Goal: Transaction & Acquisition: Purchase product/service

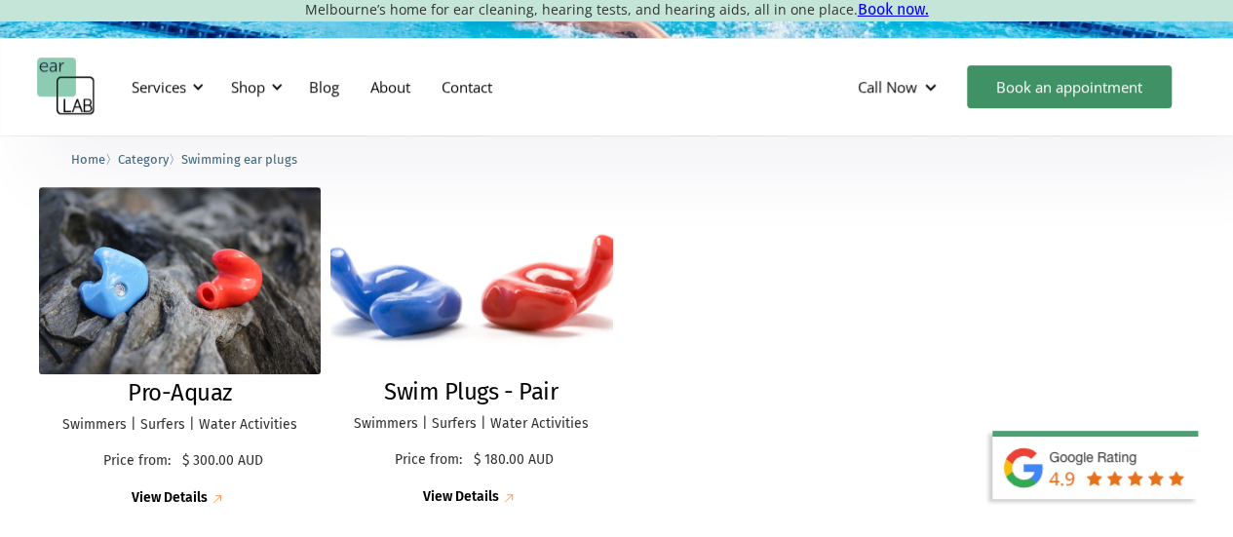
scroll to position [487, 0]
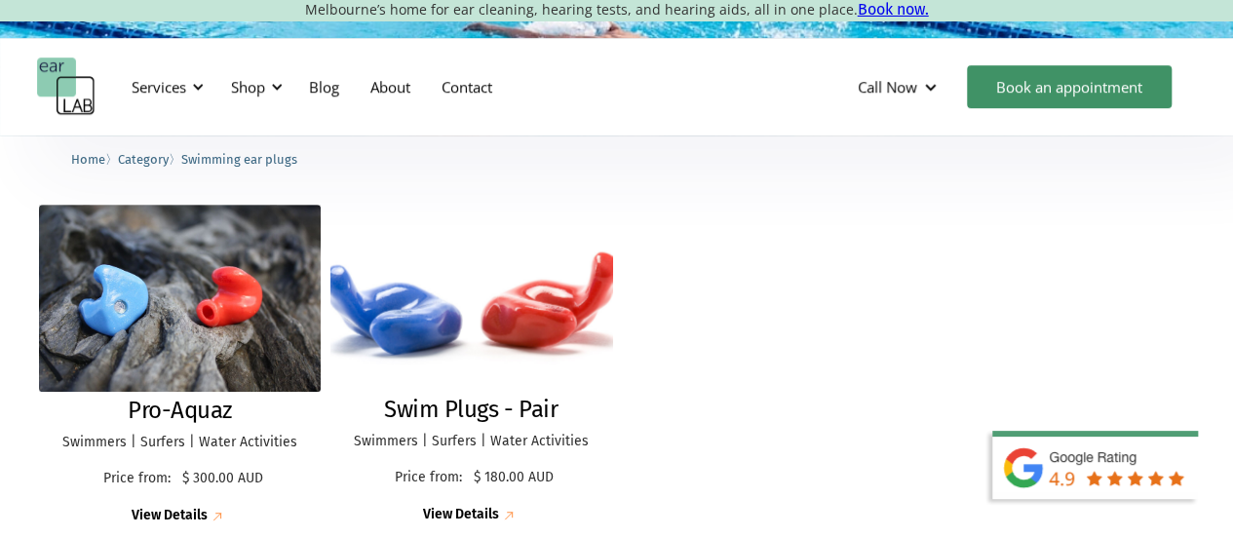
click at [463, 309] on img at bounding box center [471, 297] width 310 height 205
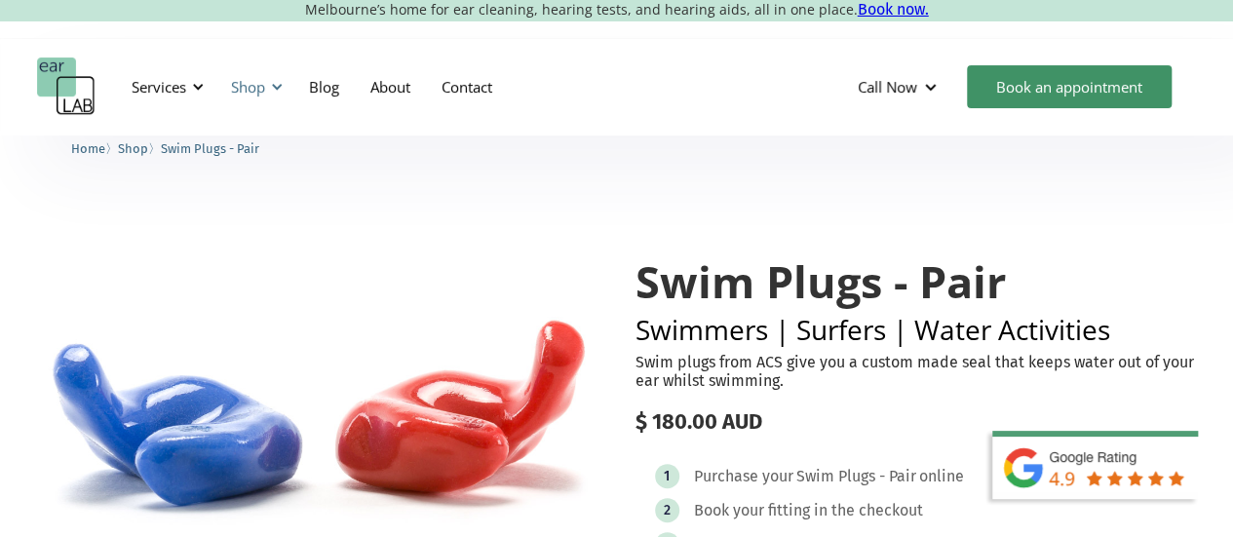
click at [258, 87] on div "Shop" at bounding box center [248, 86] width 34 height 19
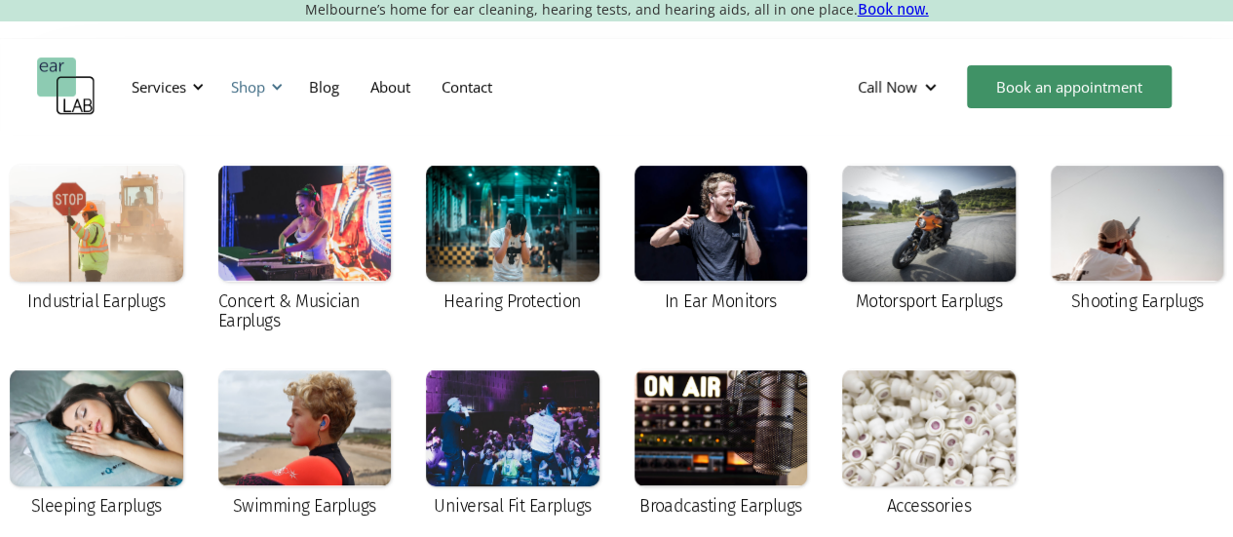
click at [258, 89] on div "Shop" at bounding box center [248, 86] width 34 height 19
